Goal: Information Seeking & Learning: Learn about a topic

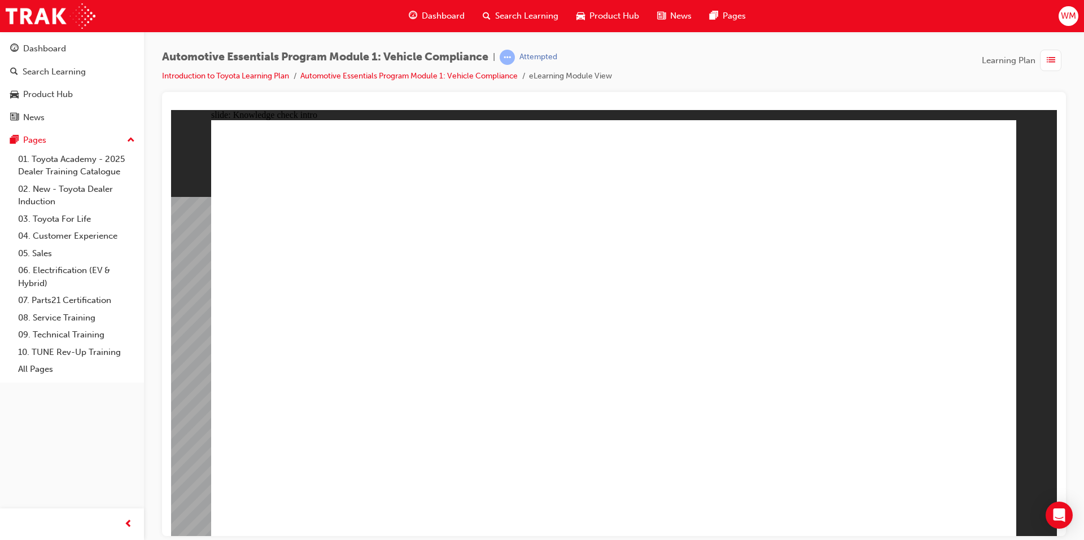
radio input "true"
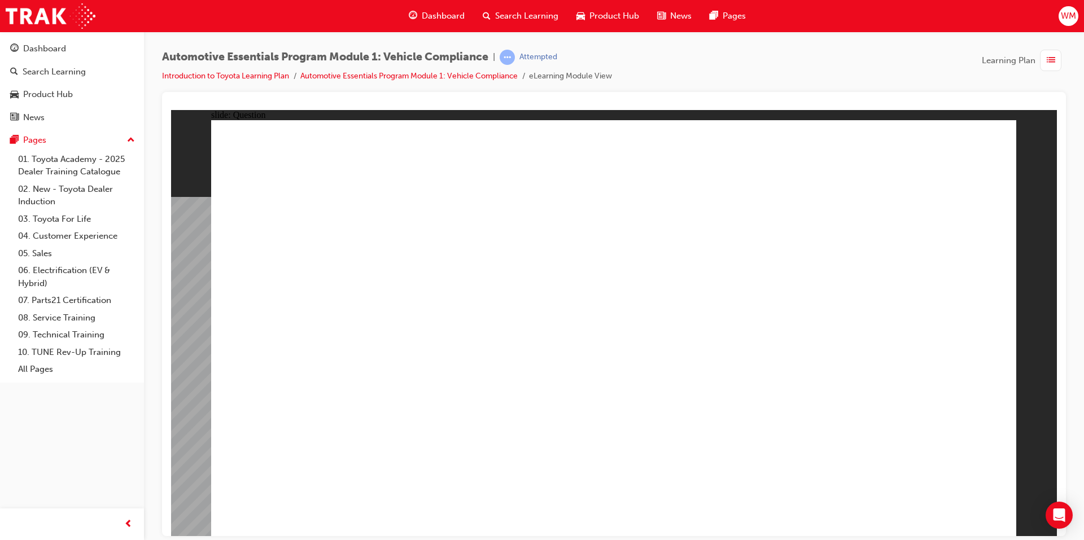
radio input "true"
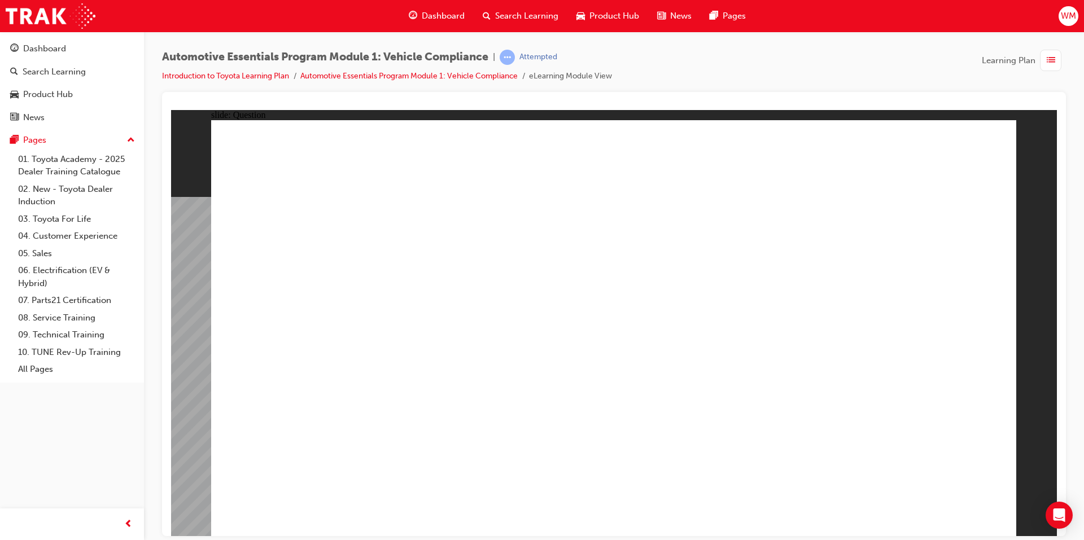
radio input "true"
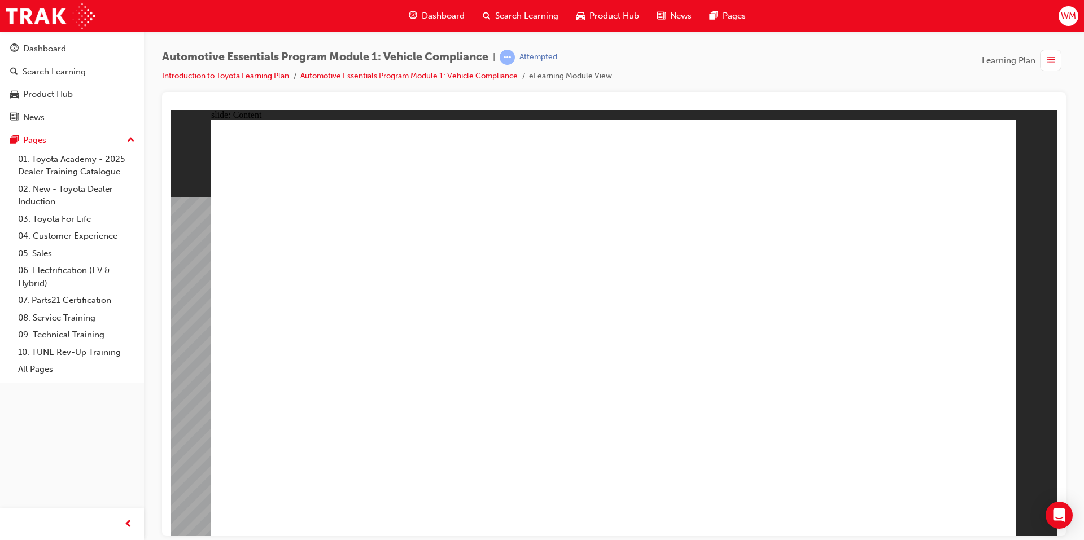
drag, startPoint x: 396, startPoint y: 341, endPoint x: 413, endPoint y: 340, distance: 16.9
